Goal: Information Seeking & Learning: Understand process/instructions

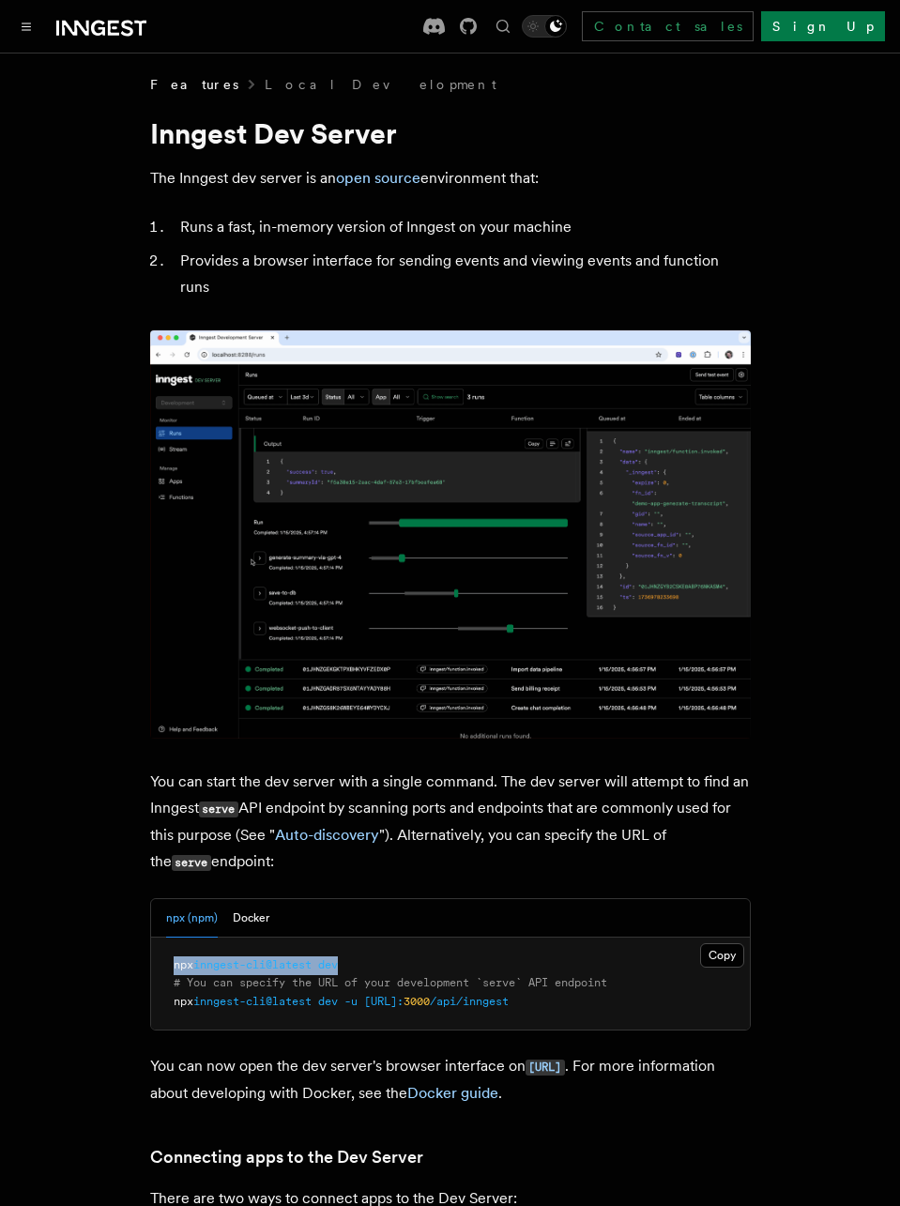
drag, startPoint x: 359, startPoint y: 939, endPoint x: 133, endPoint y: 943, distance: 225.3
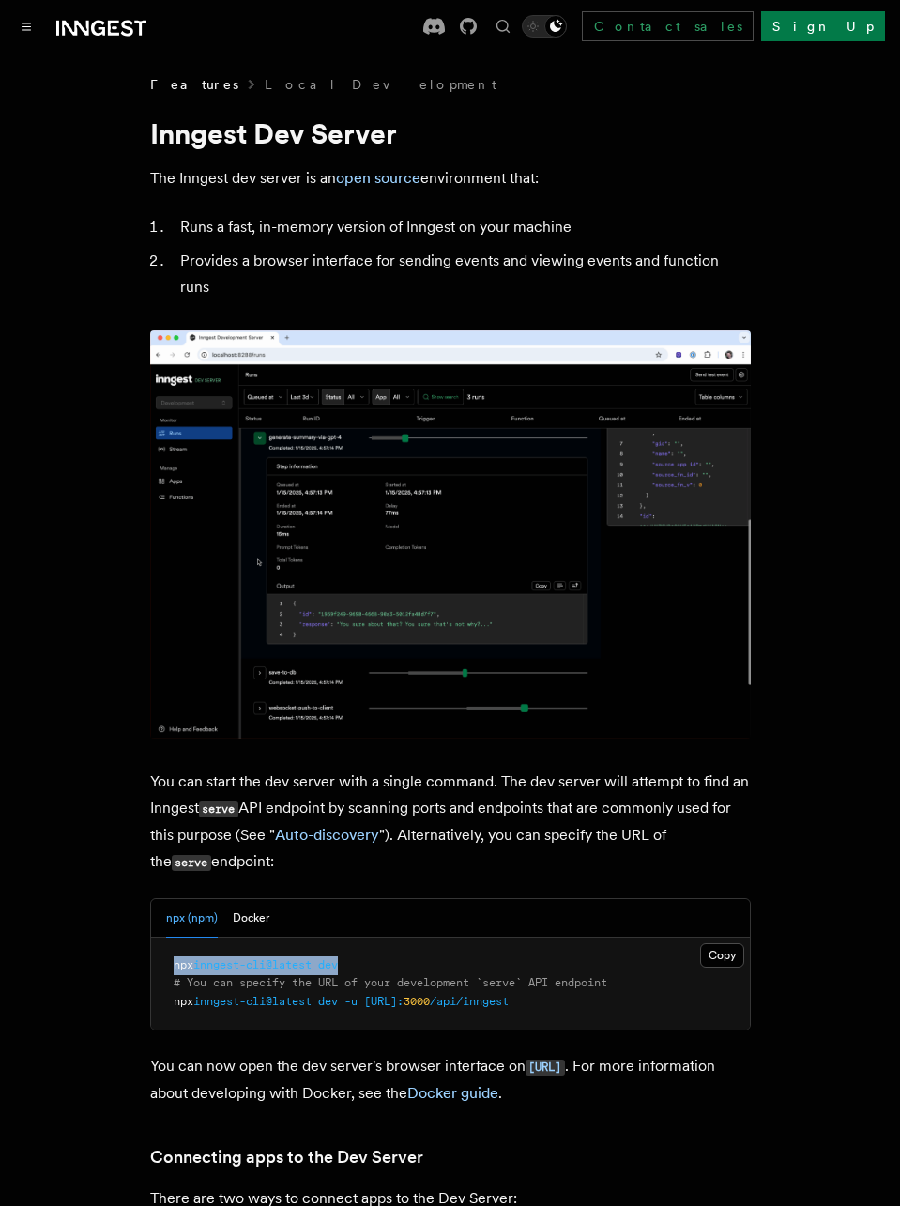
copy span "npx inngest-cli@latest dev"
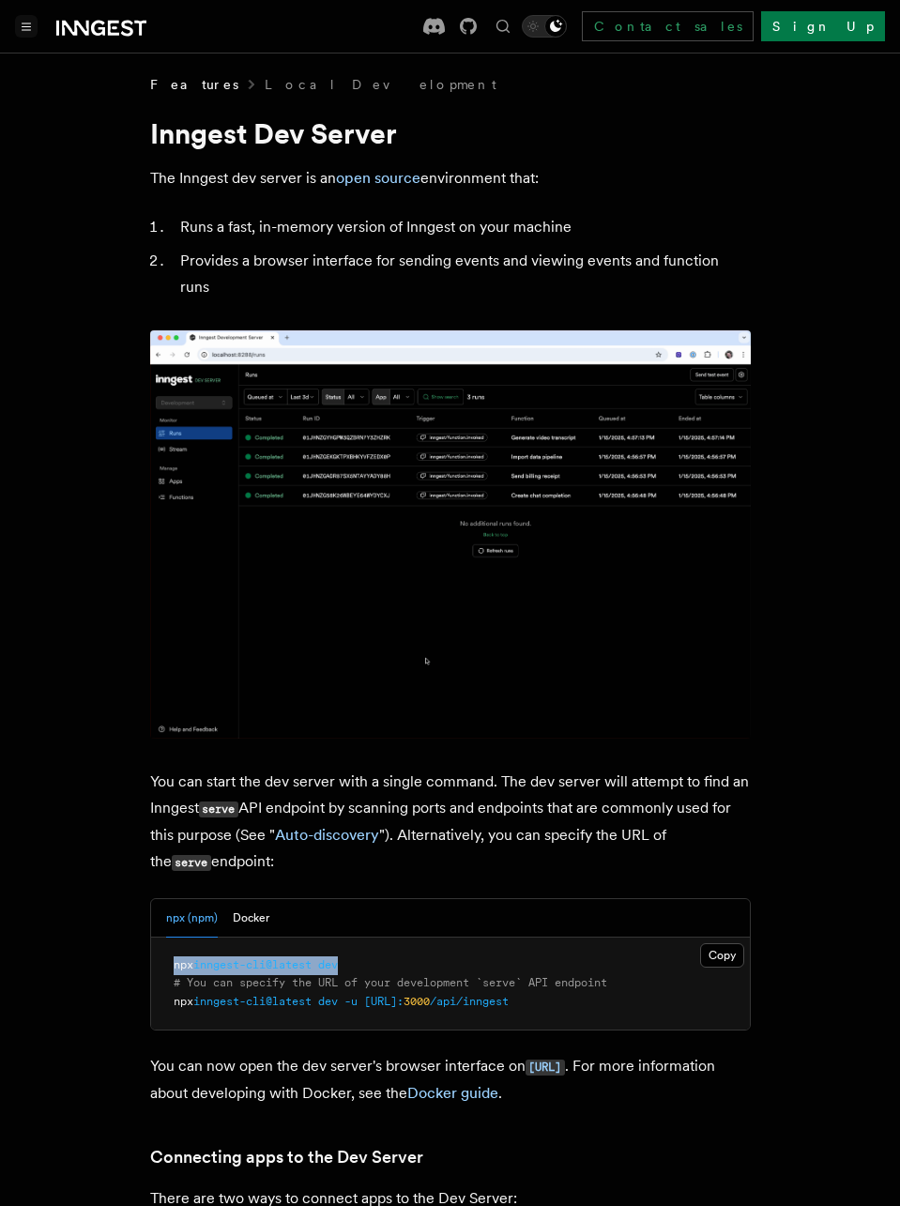
click at [28, 27] on icon "Toggle navigation" at bounding box center [26, 27] width 9 height 8
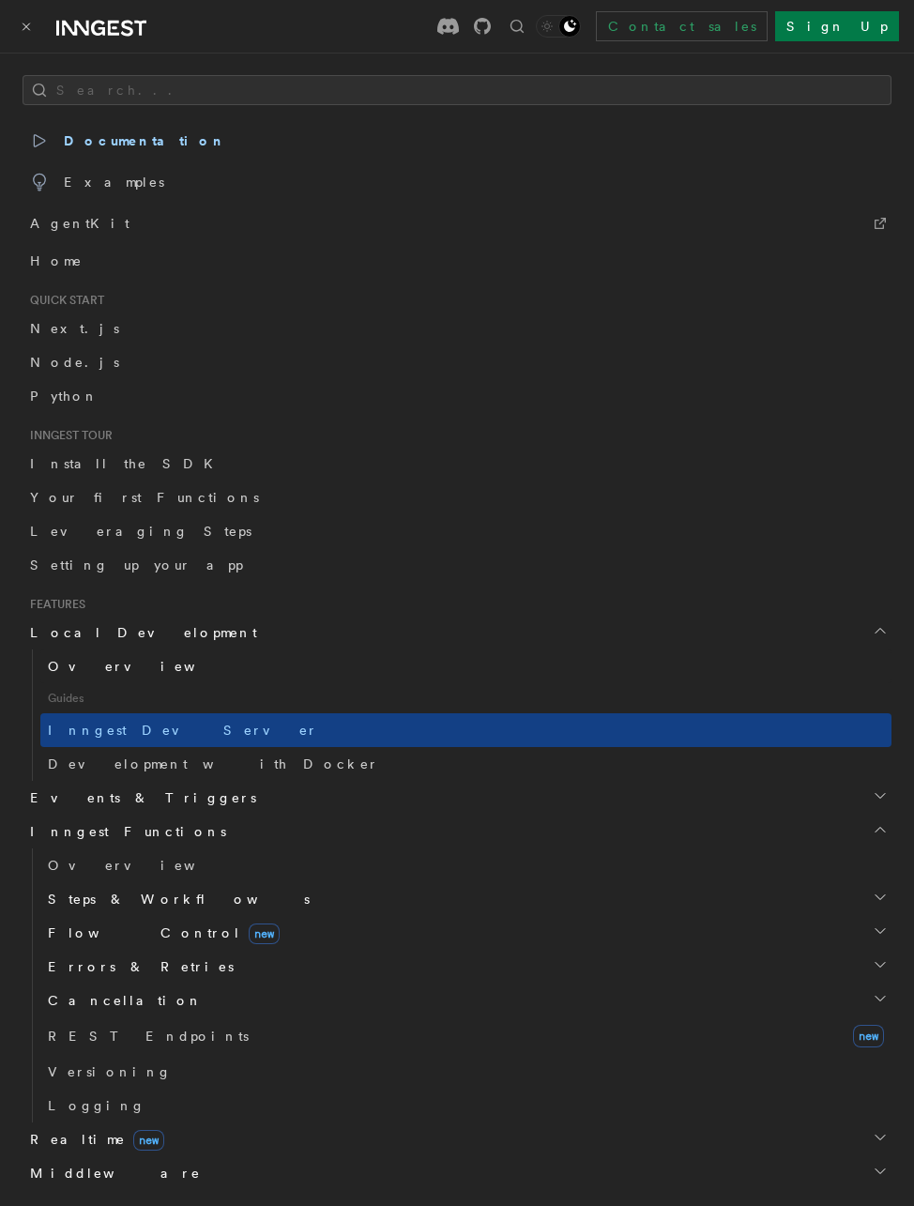
click at [74, 673] on span "Overview" at bounding box center [144, 666] width 193 height 15
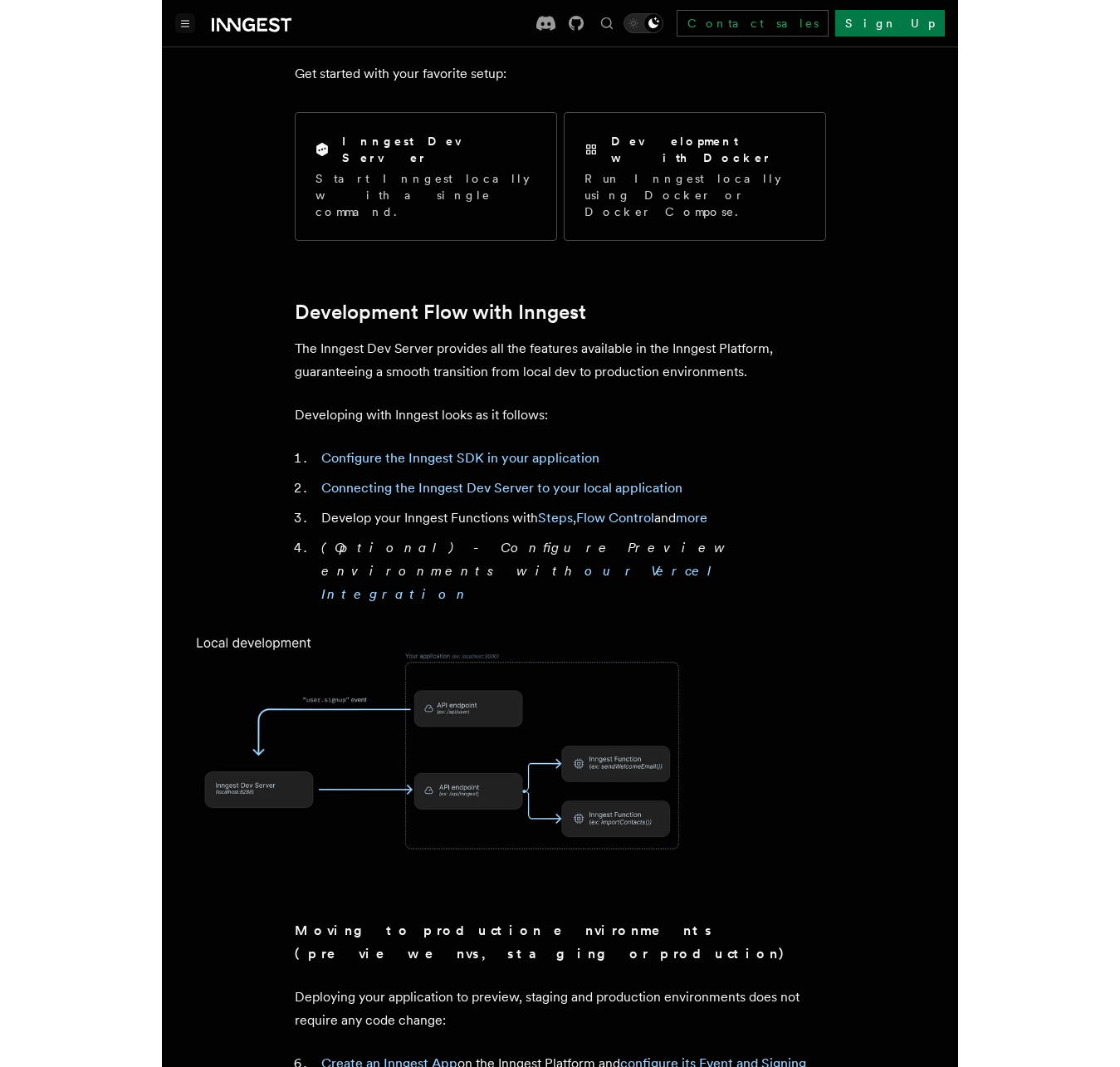
scroll to position [82, 0]
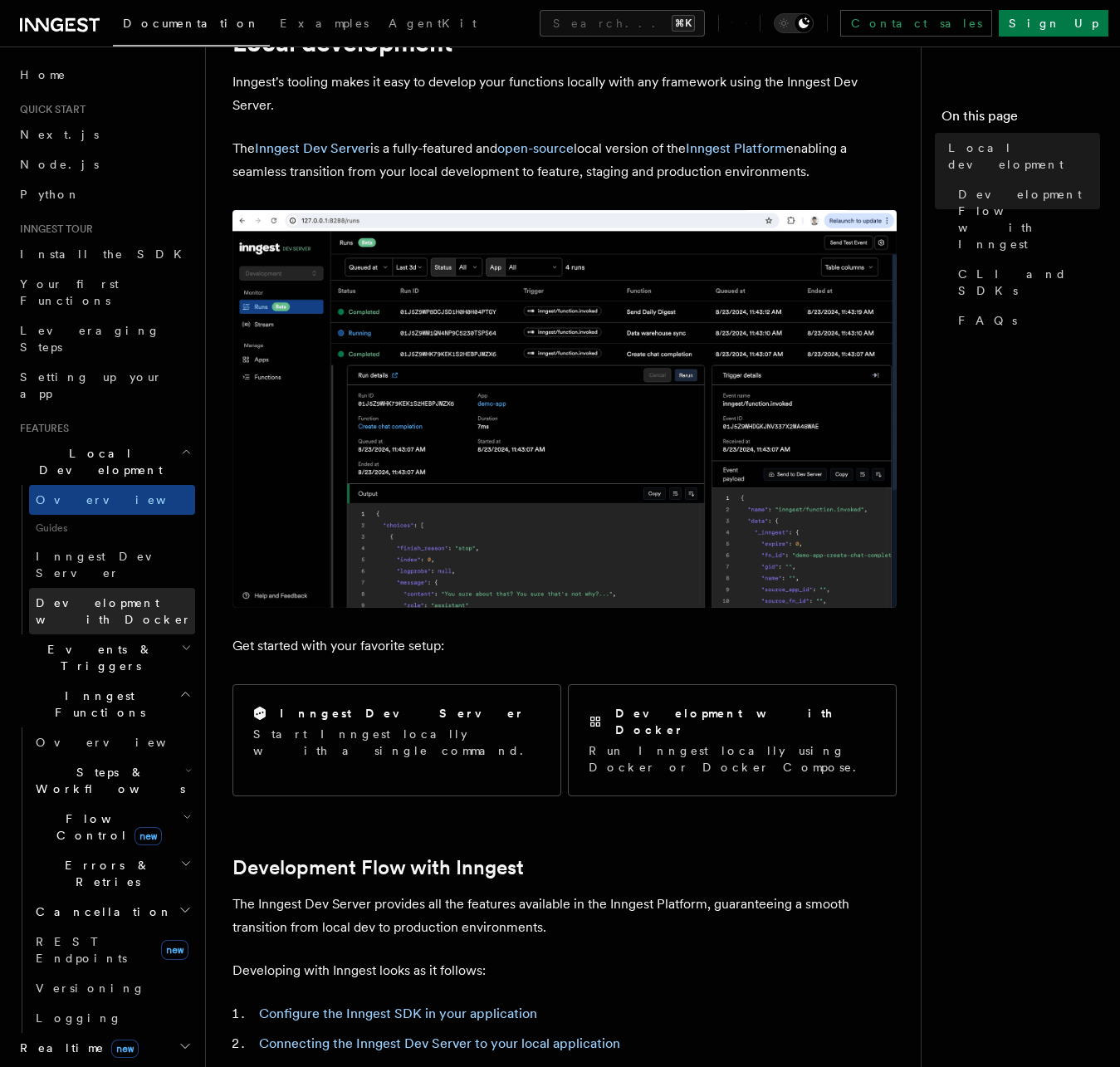
click at [116, 596] on span "Development with Docker" at bounding box center [113, 611] width 156 height 30
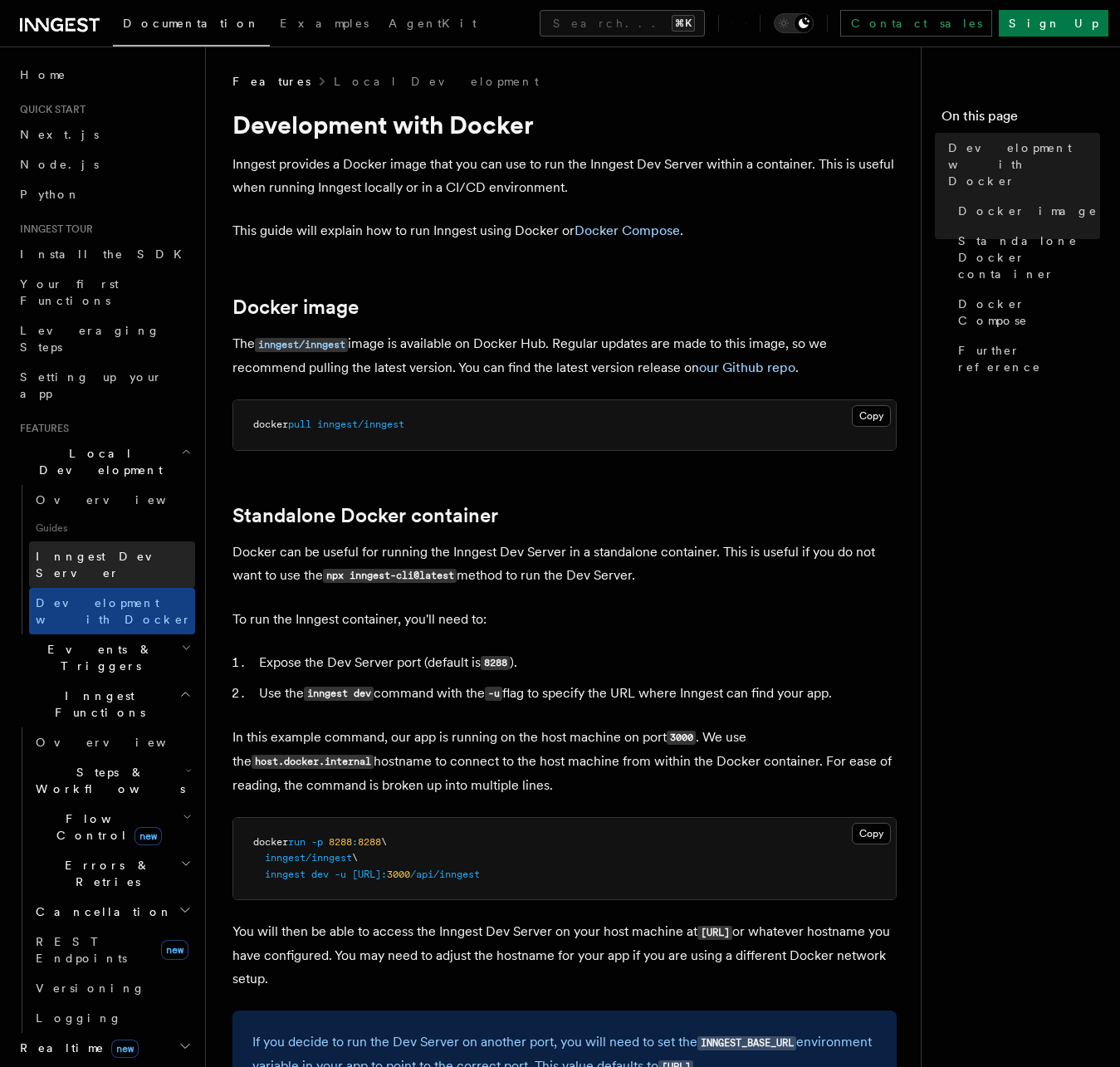
click at [107, 549] on span "Inngest Dev Server" at bounding box center [115, 565] width 159 height 34
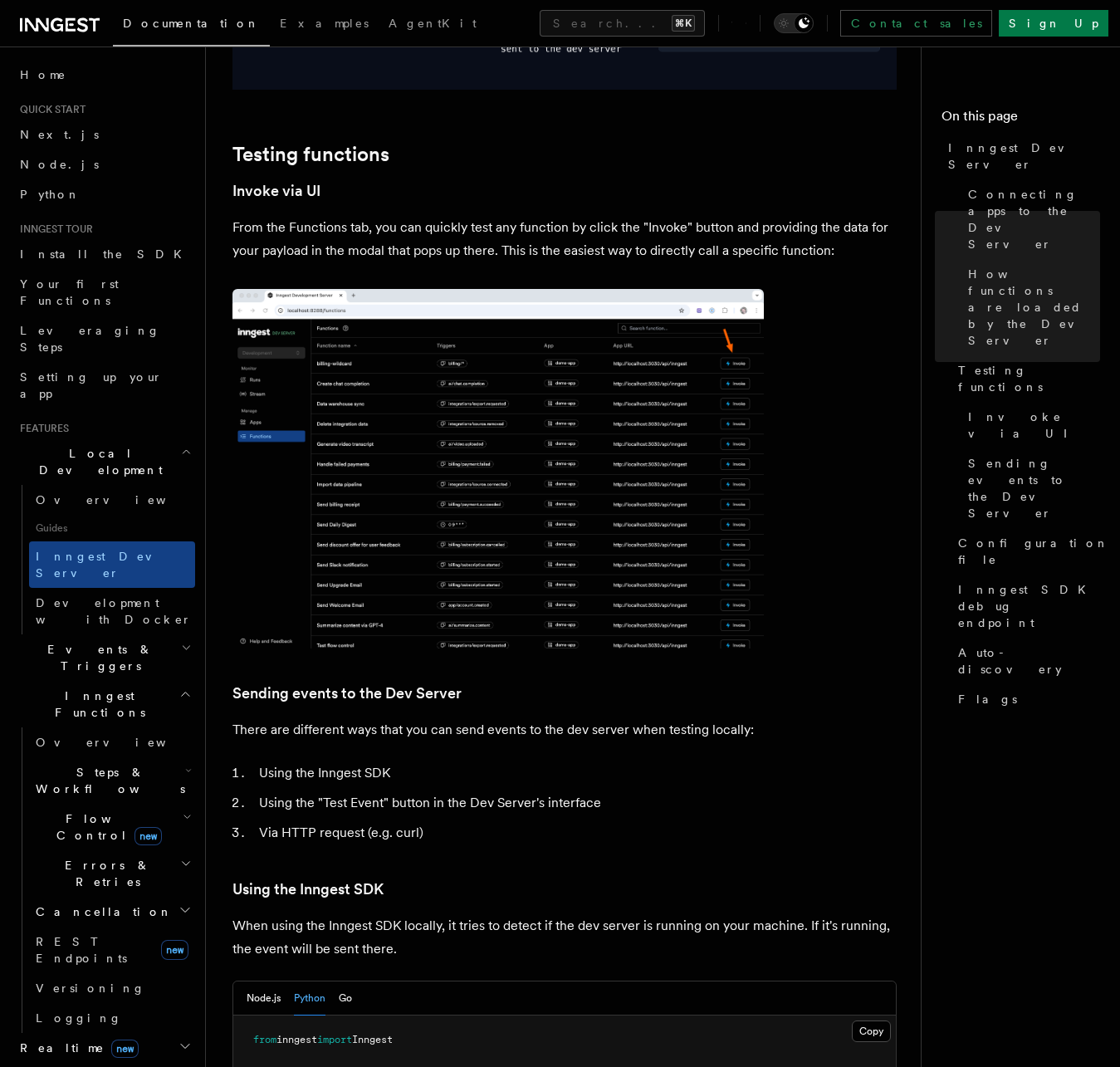
scroll to position [2587, 0]
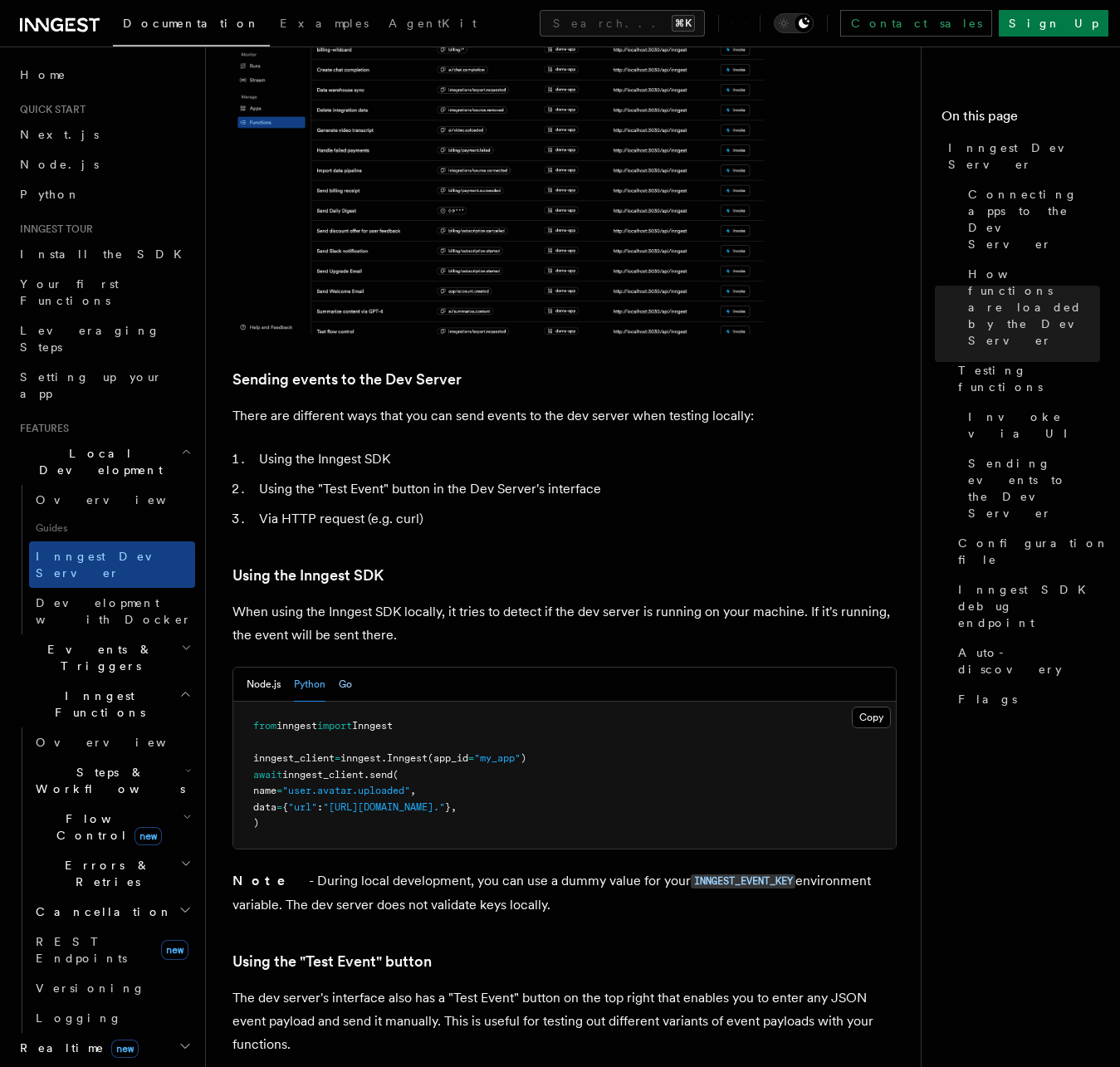
click at [342, 668] on button "Go" at bounding box center [345, 685] width 13 height 34
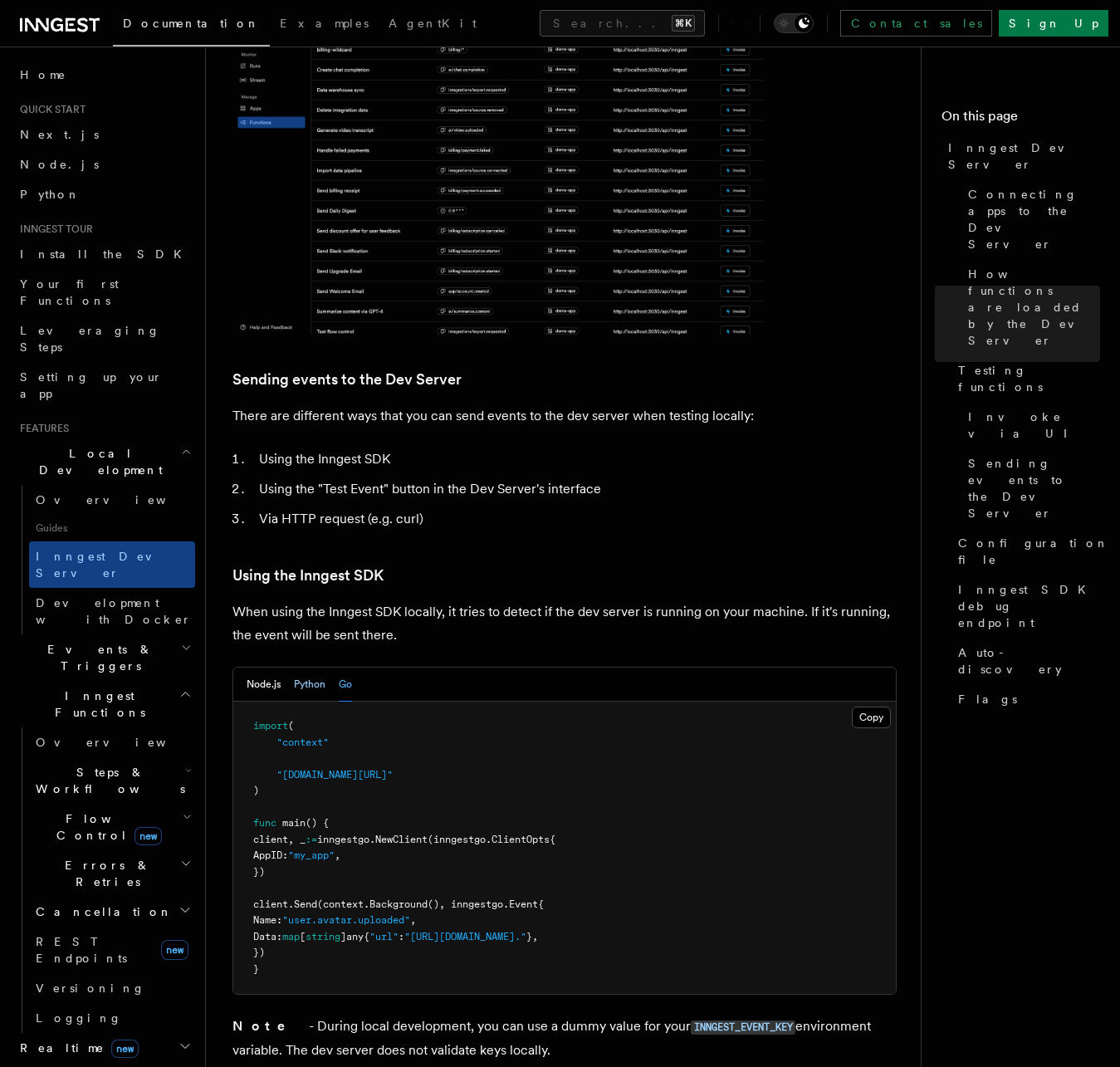
click at [314, 668] on button "Python" at bounding box center [310, 685] width 32 height 34
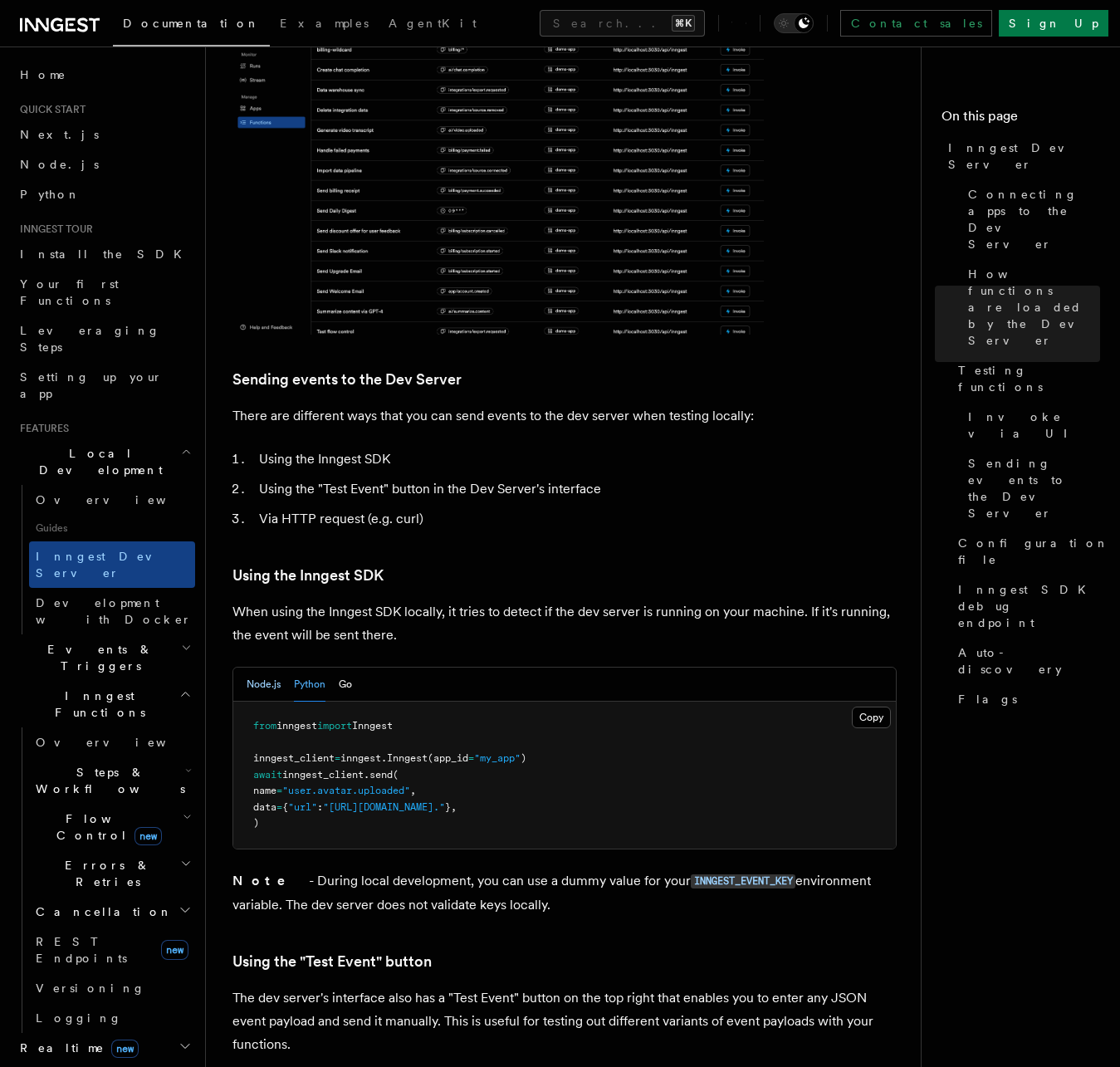
click at [265, 668] on button "Node.js" at bounding box center [264, 685] width 34 height 34
click at [318, 668] on button "Python" at bounding box center [310, 685] width 32 height 34
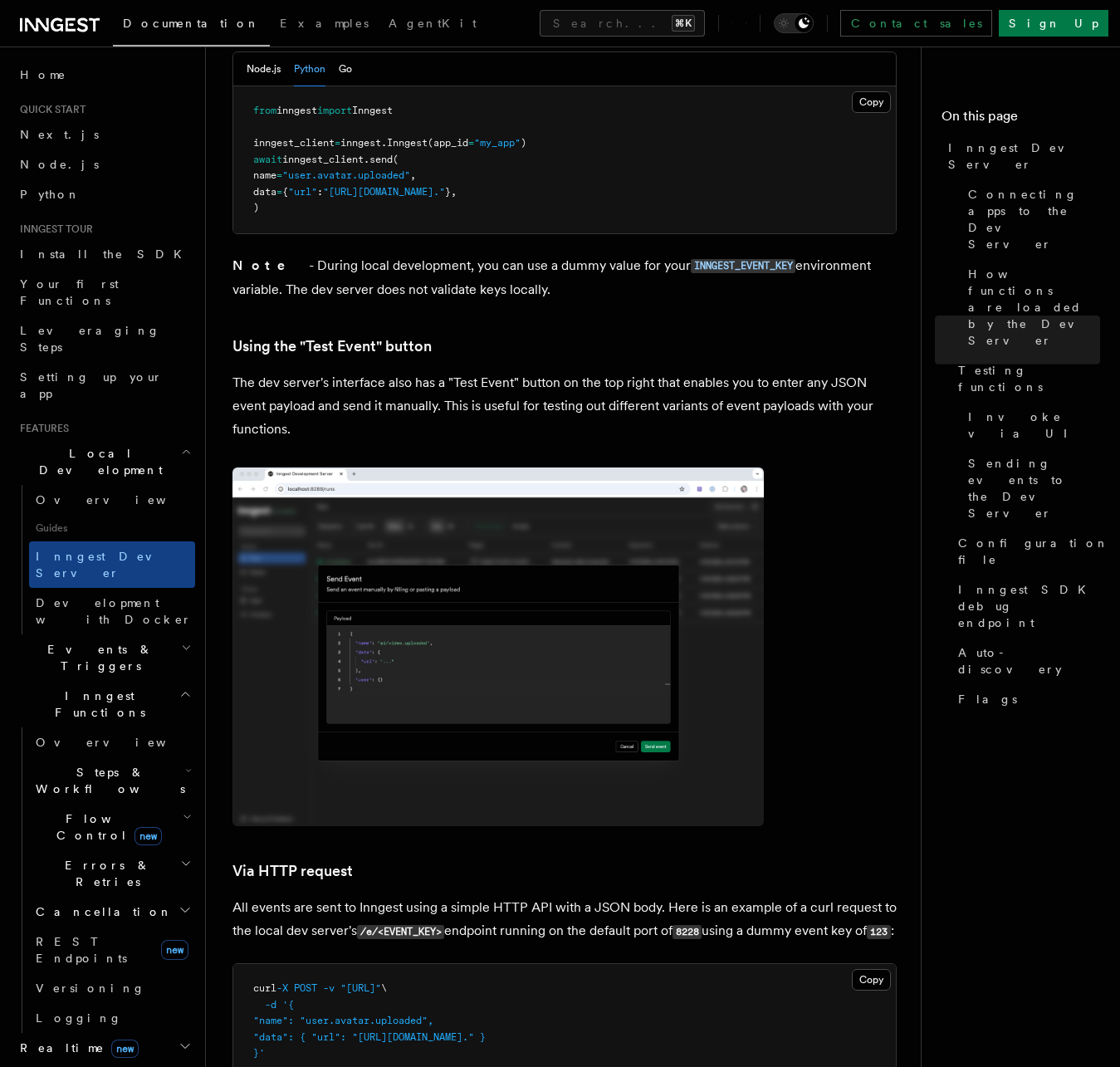
scroll to position [3369, 0]
